Goal: Task Accomplishment & Management: Use online tool/utility

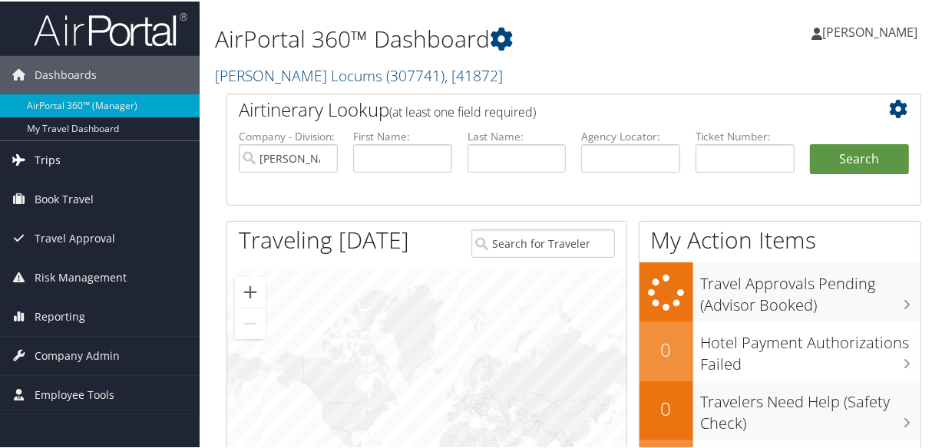
click at [48, 163] on span "Trips" at bounding box center [48, 159] width 26 height 38
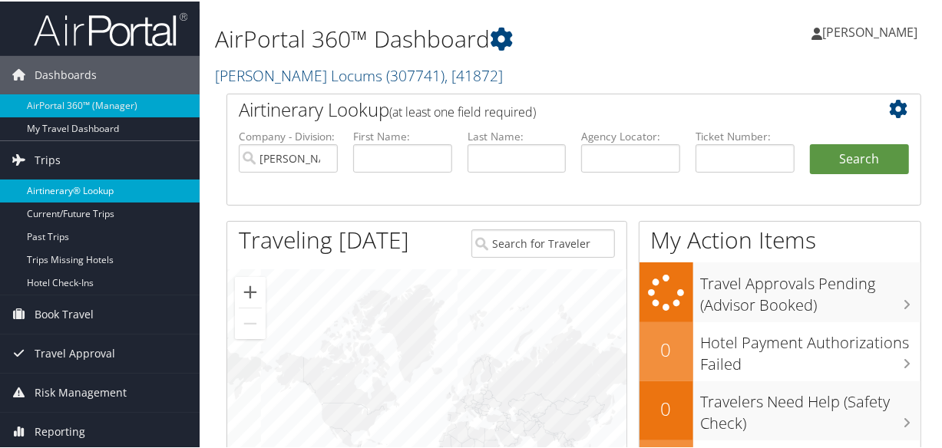
click at [78, 184] on link "Airtinerary® Lookup" at bounding box center [100, 189] width 200 height 23
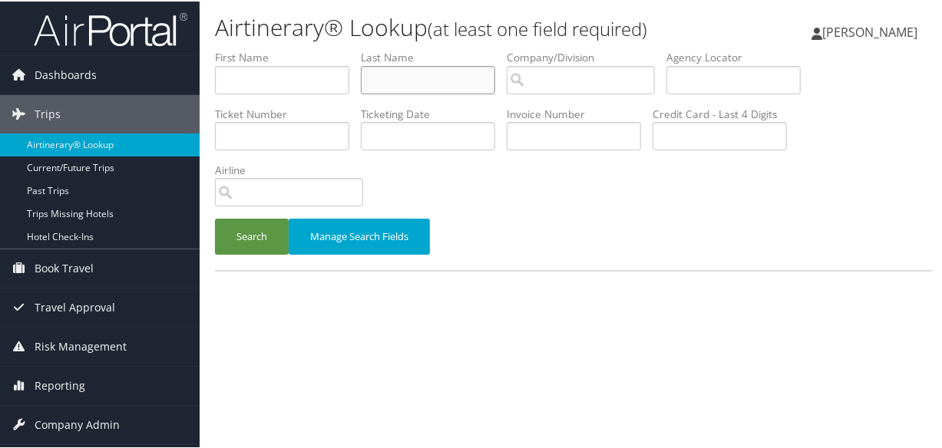
click at [436, 78] on input "text" at bounding box center [428, 78] width 134 height 28
type input "bursaw"
click at [215, 217] on button "Search" at bounding box center [252, 235] width 74 height 36
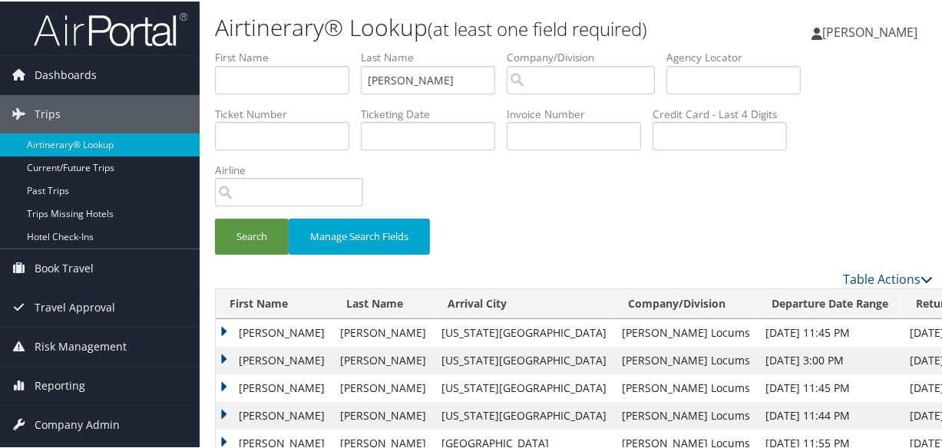
scroll to position [61, 0]
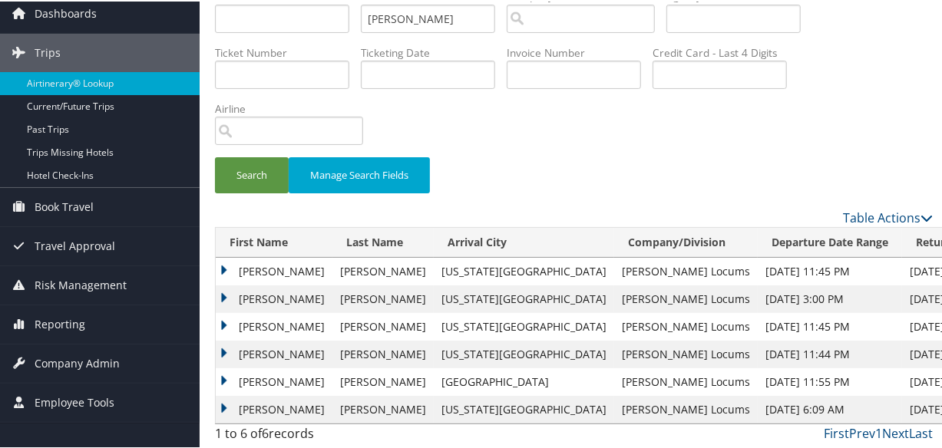
click at [226, 265] on td "Andrew" at bounding box center [274, 270] width 117 height 28
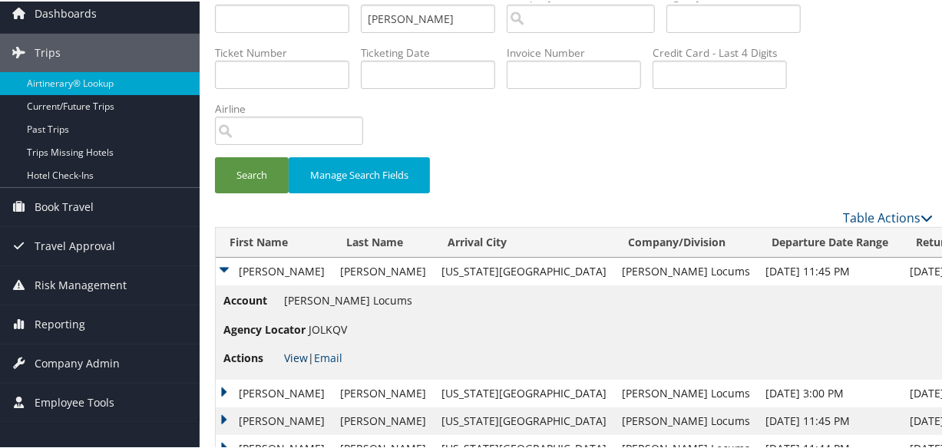
click at [296, 357] on link "View" at bounding box center [296, 356] width 24 height 15
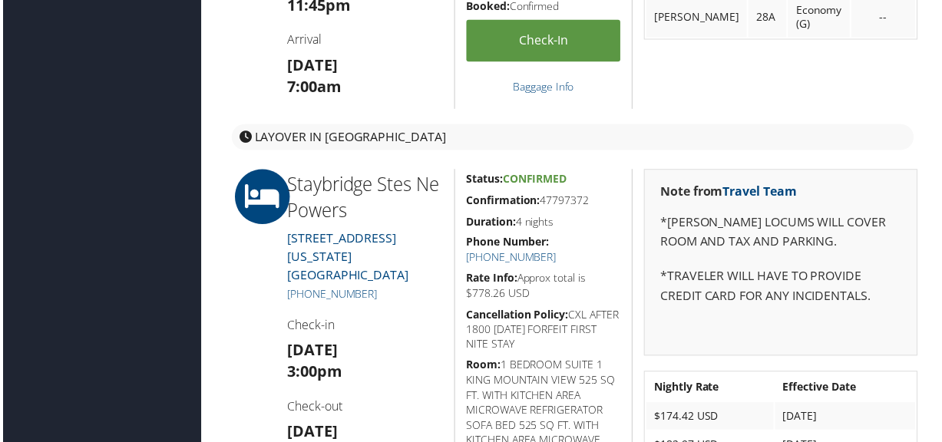
scroll to position [767, 0]
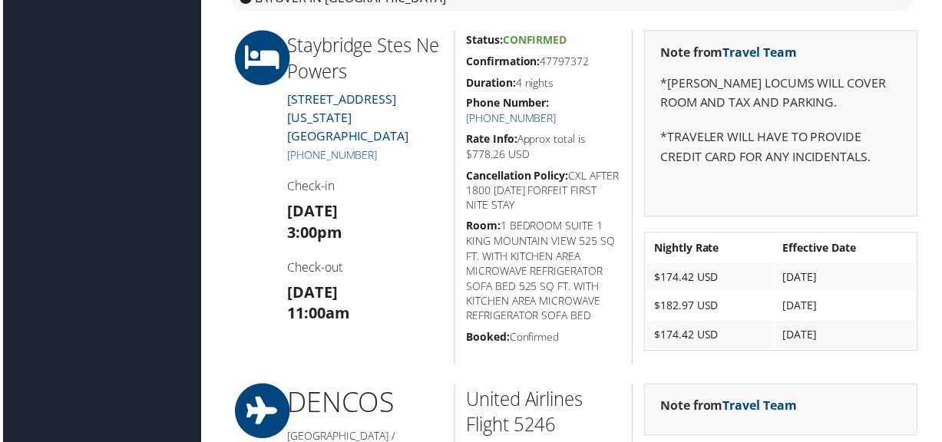
click at [557, 112] on link "(719) 653-3304" at bounding box center [512, 119] width 91 height 15
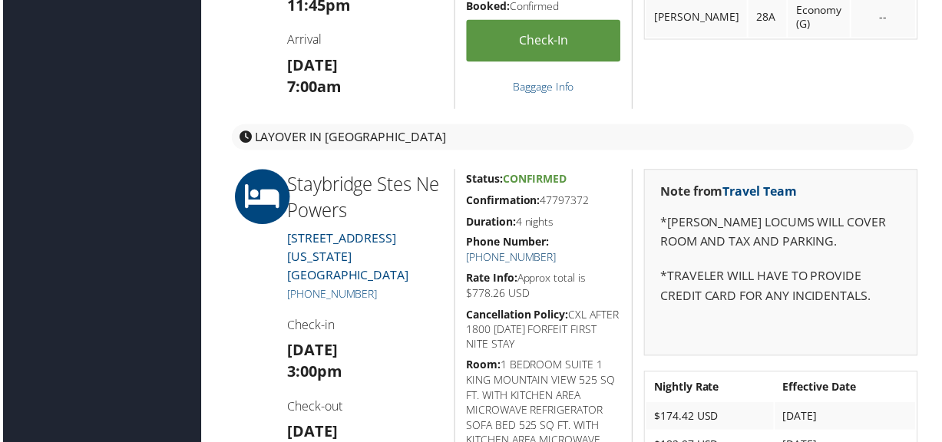
scroll to position [836, 0]
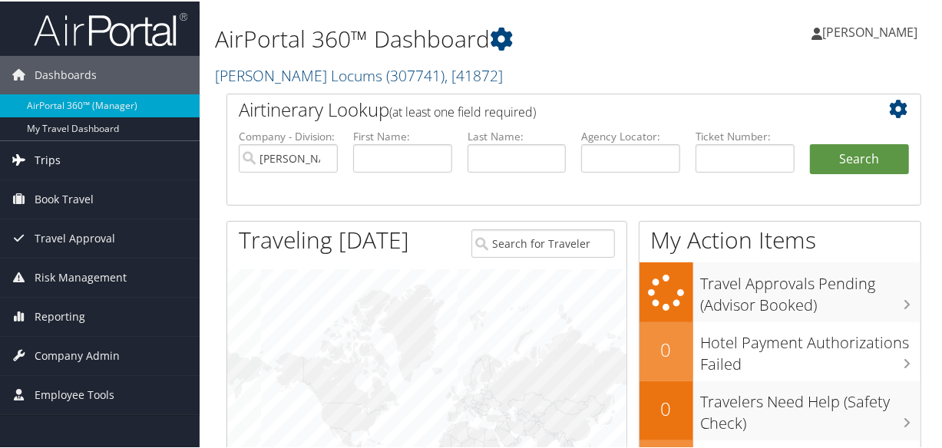
click at [57, 161] on span "Trips" at bounding box center [48, 159] width 26 height 38
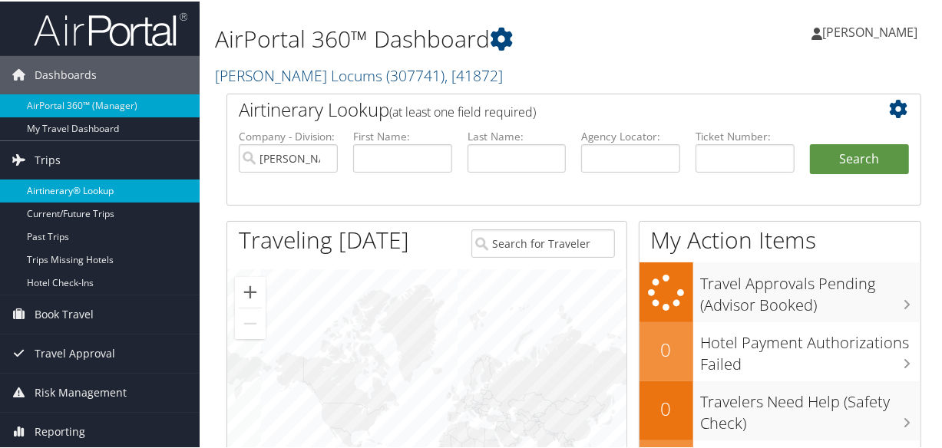
click at [68, 185] on link "Airtinerary® Lookup" at bounding box center [100, 189] width 200 height 23
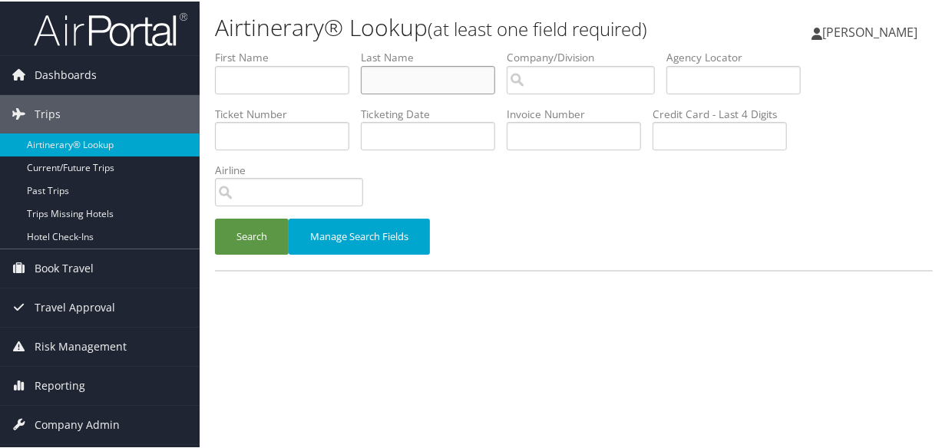
click at [395, 80] on input "text" at bounding box center [428, 78] width 134 height 28
type input "[PERSON_NAME]"
click at [215, 217] on button "Search" at bounding box center [252, 235] width 74 height 36
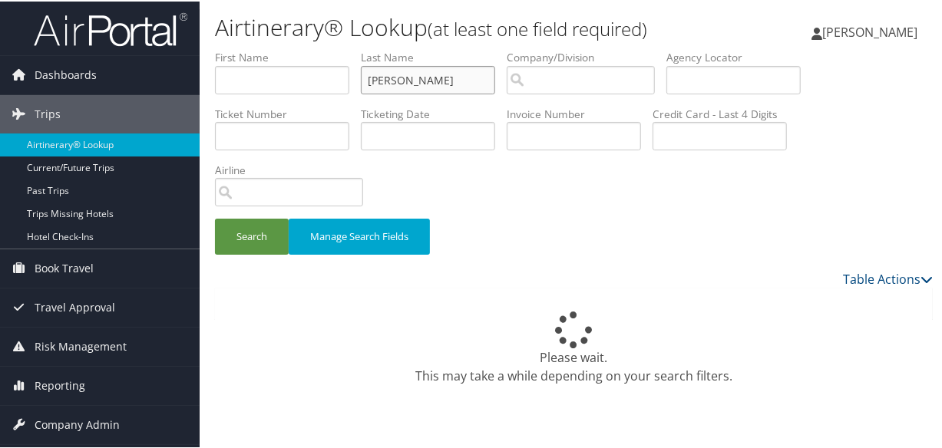
drag, startPoint x: 368, startPoint y: 74, endPoint x: 368, endPoint y: 87, distance: 13.8
click at [215, 217] on button "Search" at bounding box center [252, 235] width 74 height 36
click at [645, 217] on div "Search Manage Search Fields" at bounding box center [573, 242] width 740 height 51
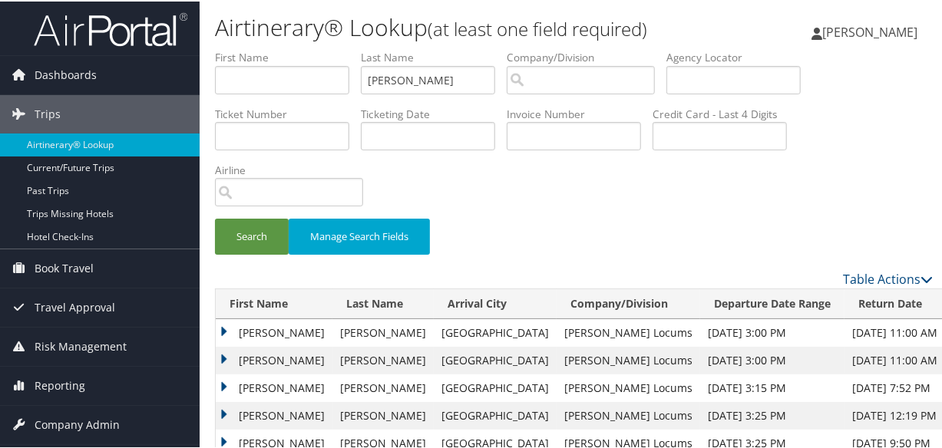
scroll to position [117, 0]
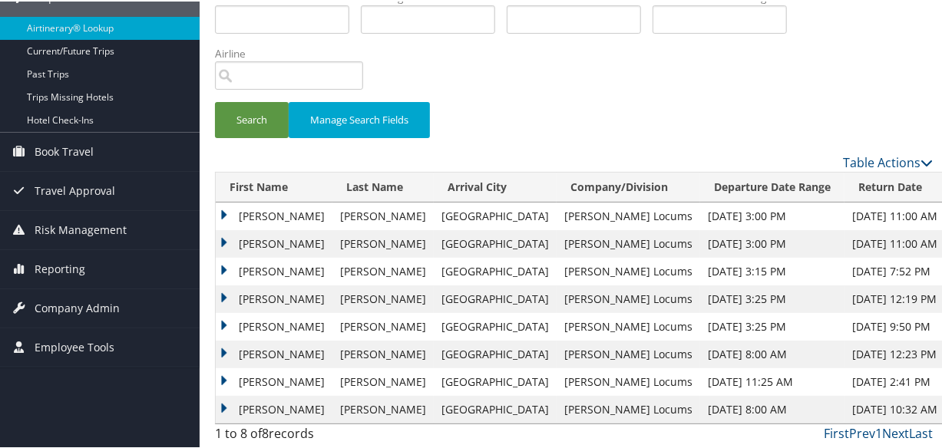
click at [223, 208] on td "Kyle" at bounding box center [274, 215] width 117 height 28
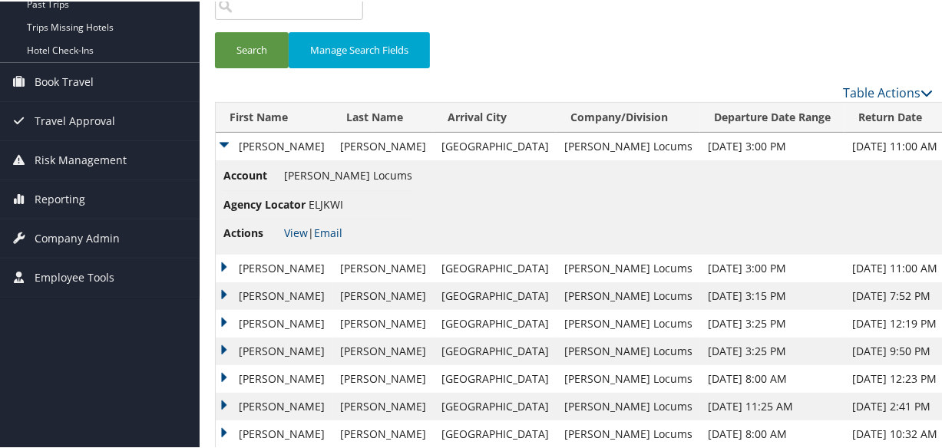
scroll to position [210, 0]
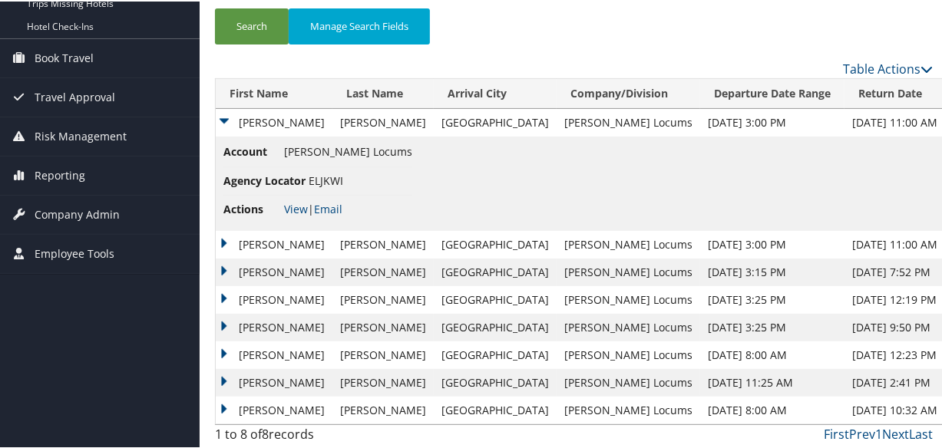
click at [218, 265] on td "Kyle" at bounding box center [274, 271] width 117 height 28
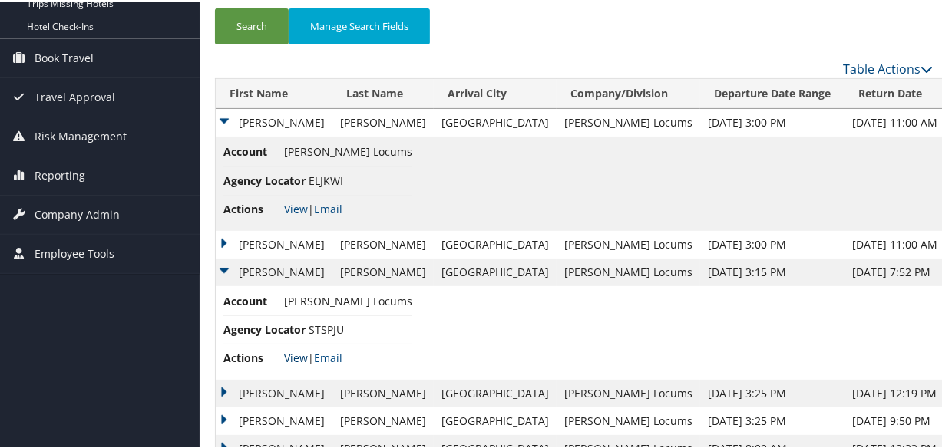
click at [293, 355] on link "View" at bounding box center [296, 356] width 24 height 15
click at [219, 236] on td "Kyle" at bounding box center [274, 243] width 117 height 28
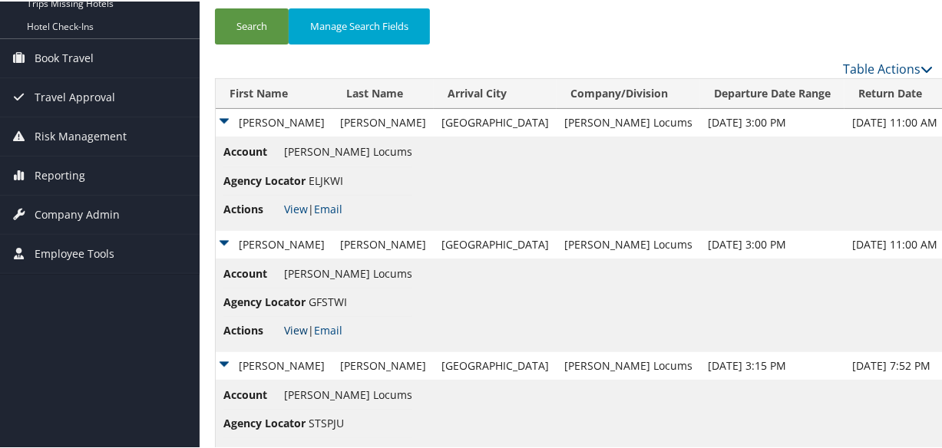
click at [292, 329] on link "View" at bounding box center [296, 329] width 24 height 15
click at [297, 208] on link "View" at bounding box center [296, 207] width 24 height 15
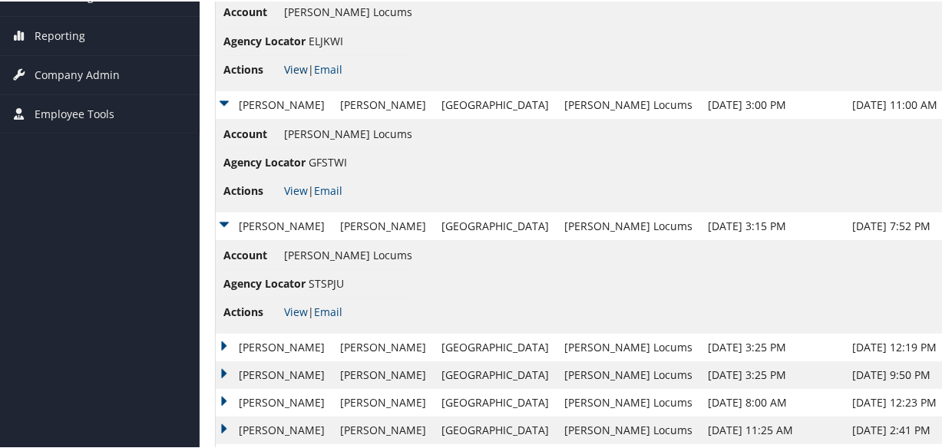
scroll to position [397, 0]
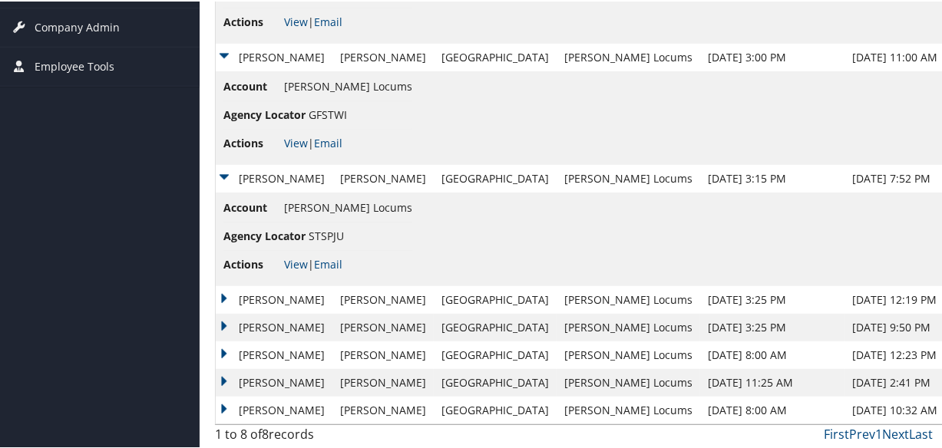
click at [221, 296] on td "Kyle" at bounding box center [274, 299] width 117 height 28
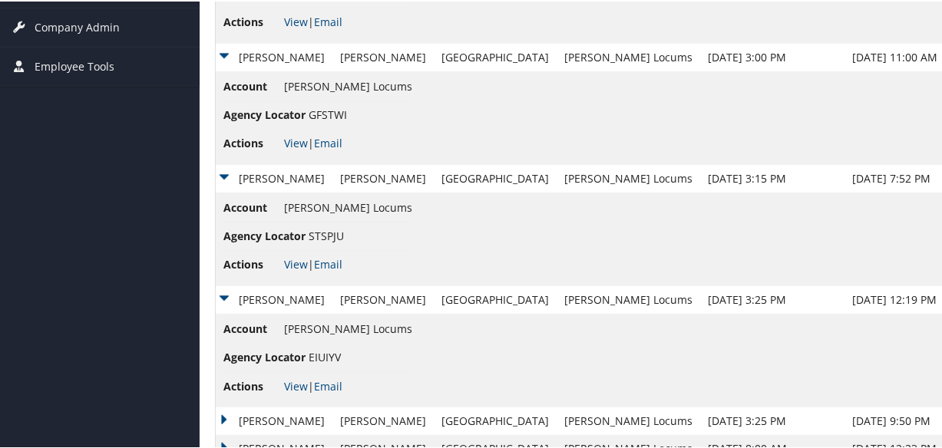
scroll to position [491, 0]
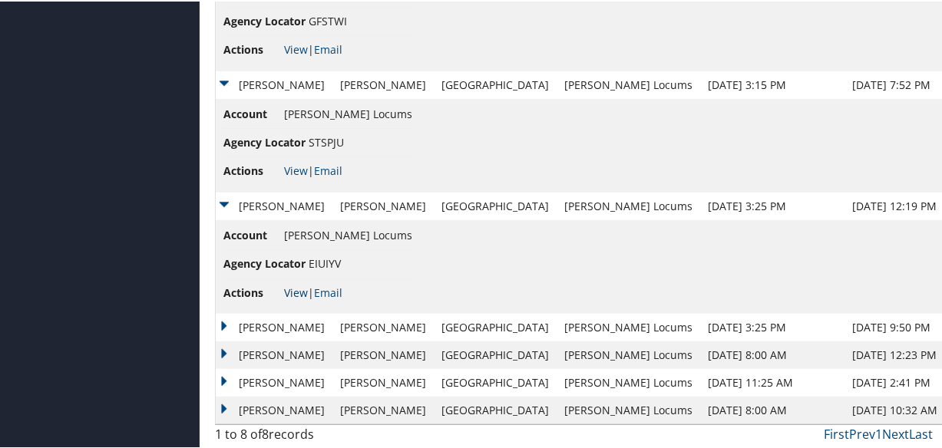
click at [292, 292] on link "View" at bounding box center [296, 291] width 24 height 15
click at [220, 320] on td "Kyle" at bounding box center [274, 326] width 117 height 28
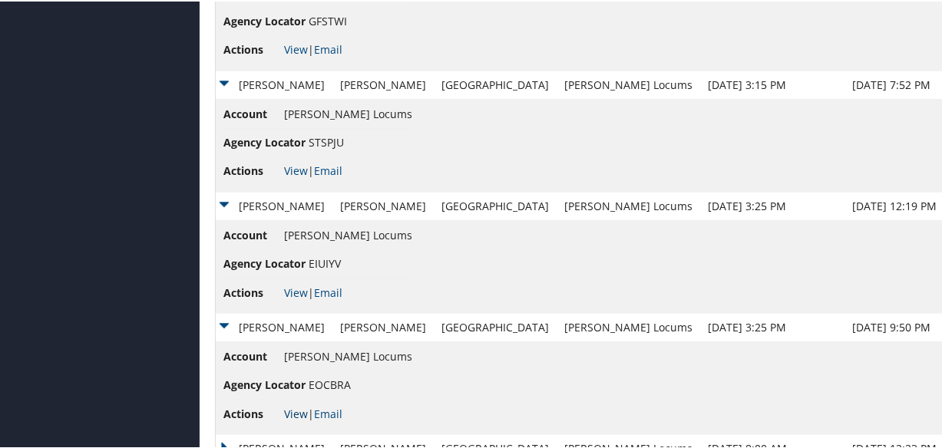
click at [289, 411] on link "View" at bounding box center [296, 412] width 24 height 15
click at [292, 286] on link "View" at bounding box center [296, 291] width 24 height 15
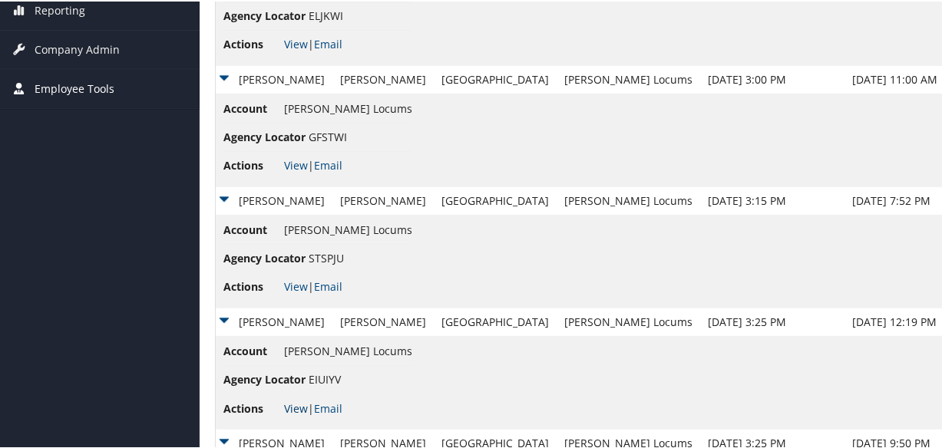
scroll to position [445, 0]
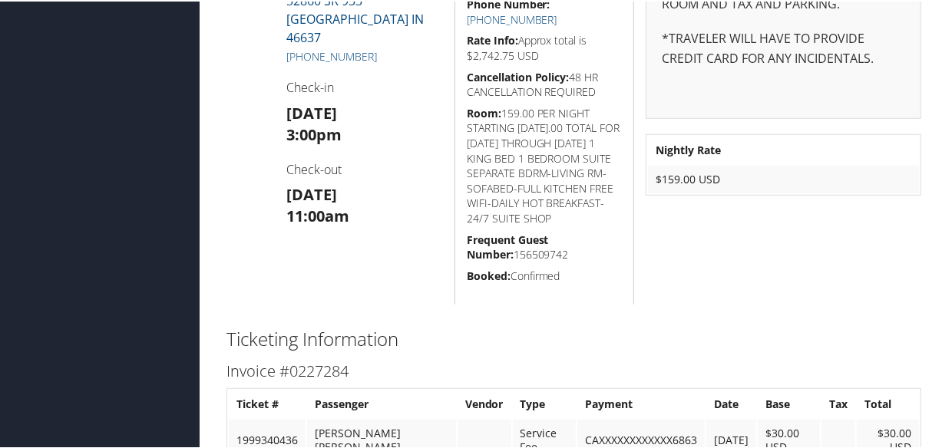
scroll to position [418, 0]
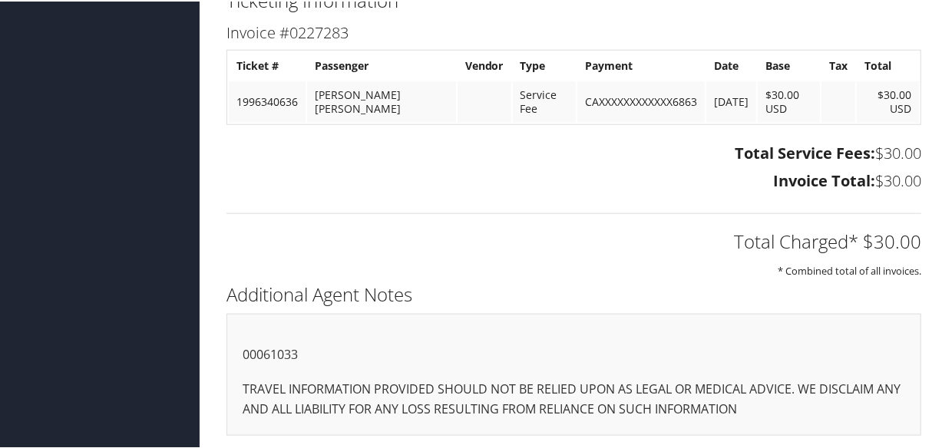
scroll to position [407, 0]
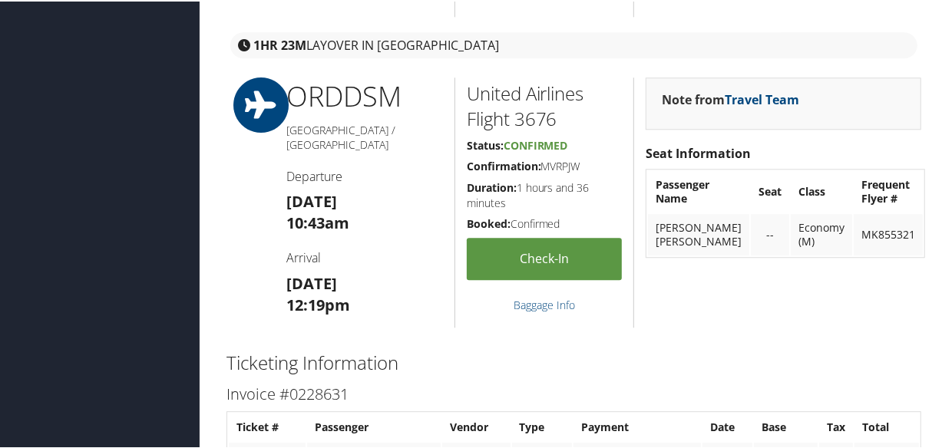
scroll to position [2845, 0]
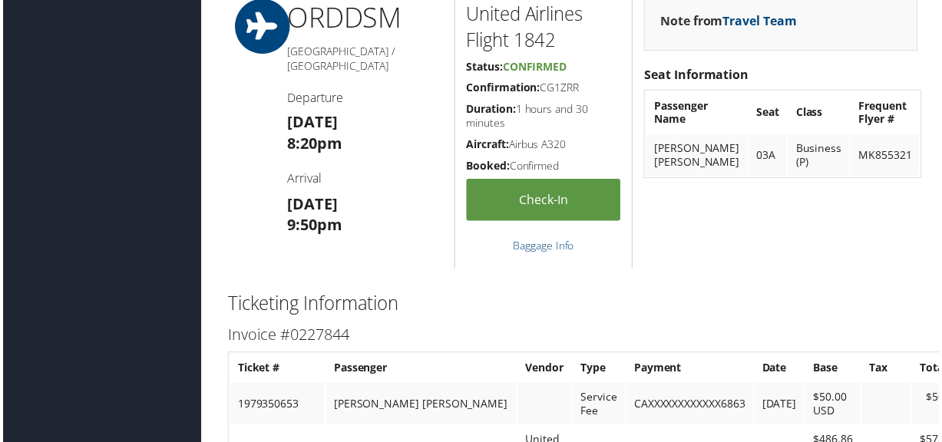
scroll to position [1872, 0]
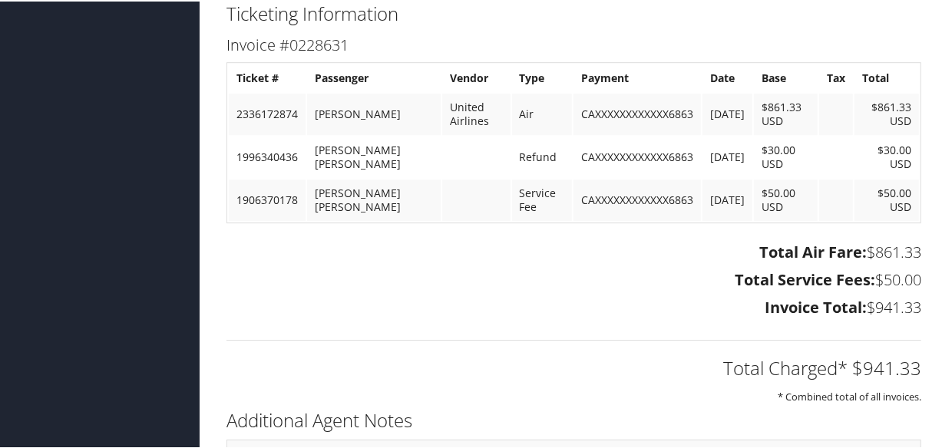
scroll to position [2845, 0]
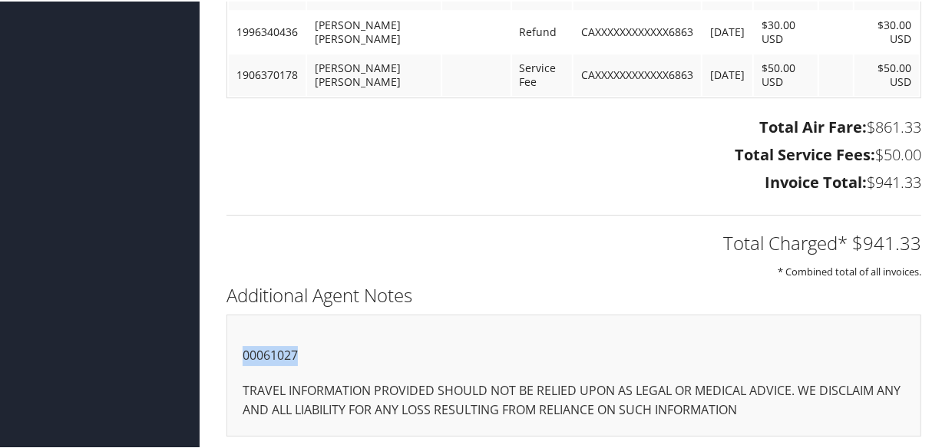
drag, startPoint x: 305, startPoint y: 352, endPoint x: 215, endPoint y: 352, distance: 89.8
click at [215, 352] on div "Additional Agent Notes 00061027 TRAVEL INFORMATION PROVIDED SHOULD NOT BE RELIE…" at bounding box center [573, 365] width 717 height 172
copy p "00061027"
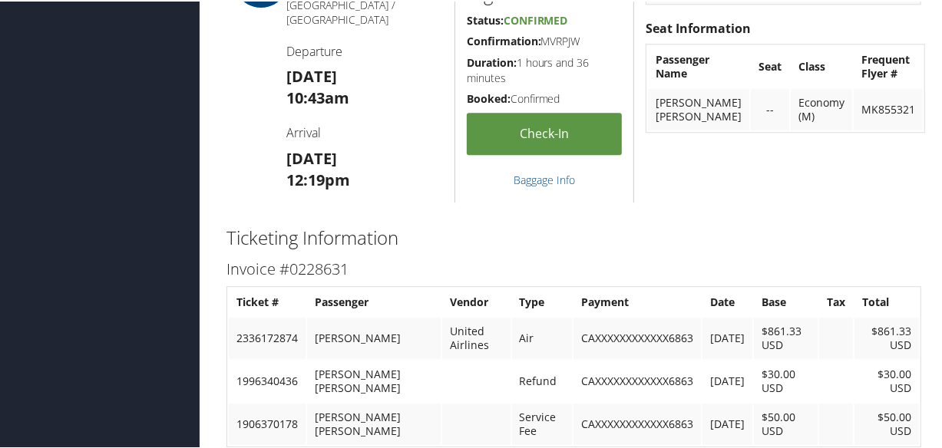
scroll to position [2078, 0]
